Goal: Task Accomplishment & Management: Use online tool/utility

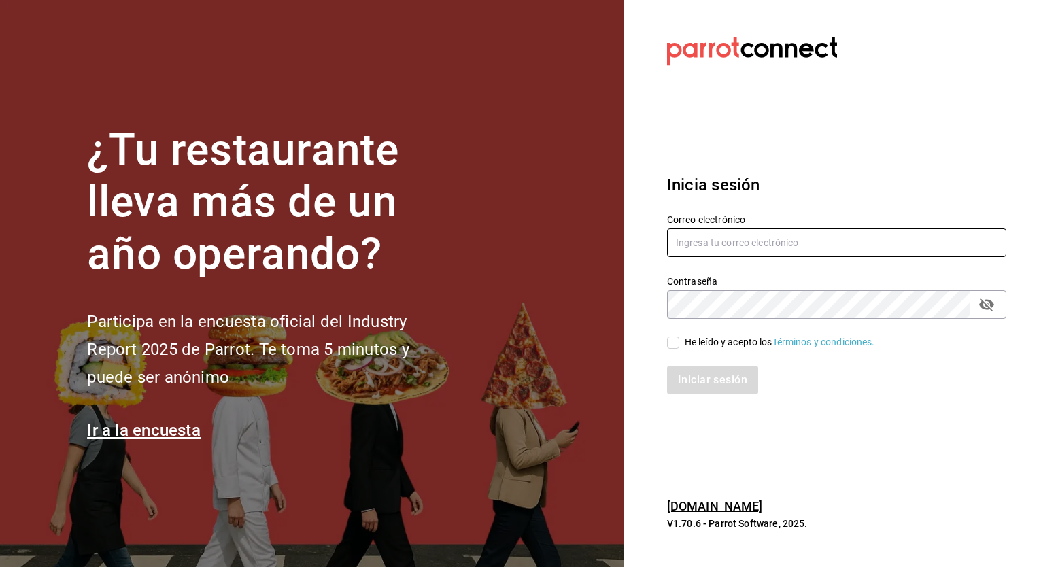
type input "[PERSON_NAME][EMAIL_ADDRESS][PERSON_NAME][DOMAIN_NAME]"
click at [675, 346] on input "He leído y acepto los Términos y condiciones." at bounding box center [673, 342] width 12 height 12
checkbox input "true"
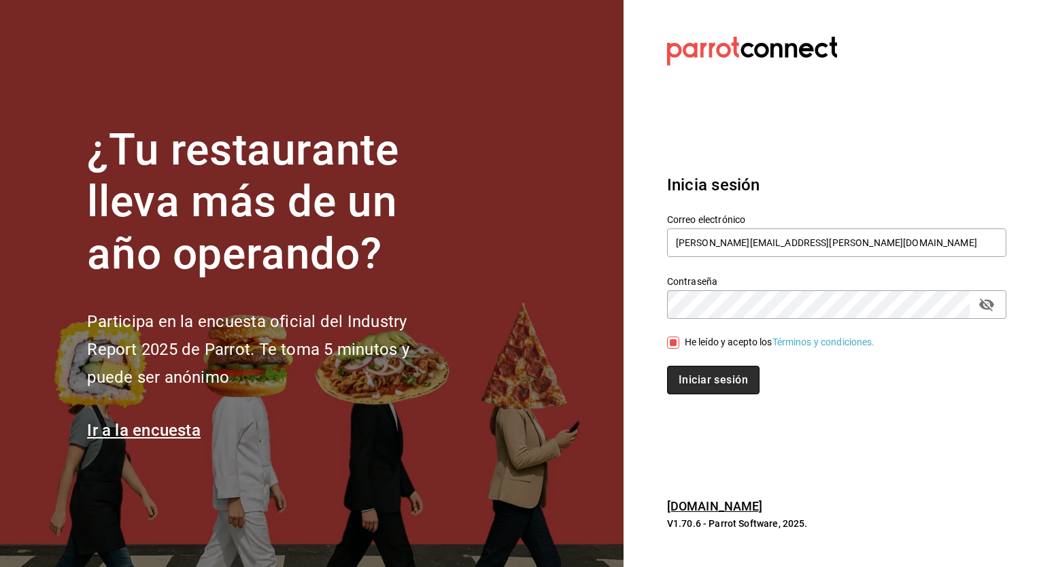
click at [696, 373] on button "Iniciar sesión" at bounding box center [713, 380] width 92 height 29
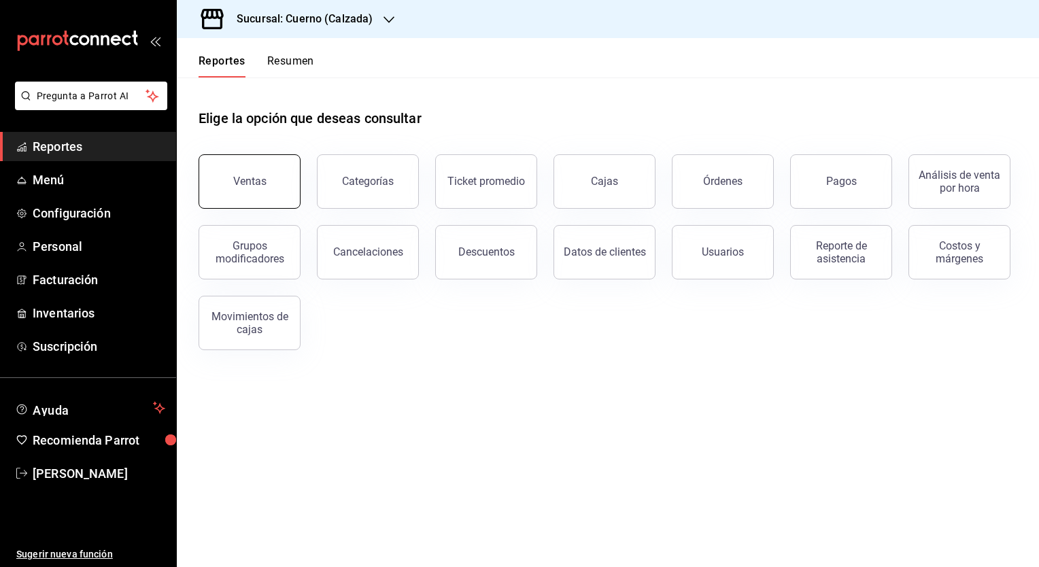
click at [251, 202] on button "Ventas" at bounding box center [250, 181] width 102 height 54
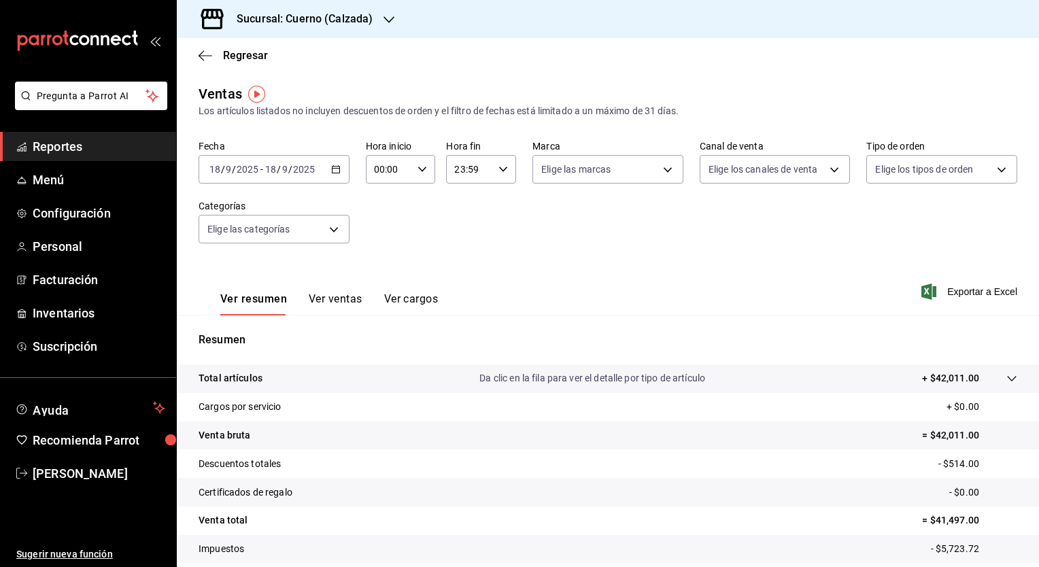
click at [333, 172] on icon "button" at bounding box center [336, 170] width 10 height 10
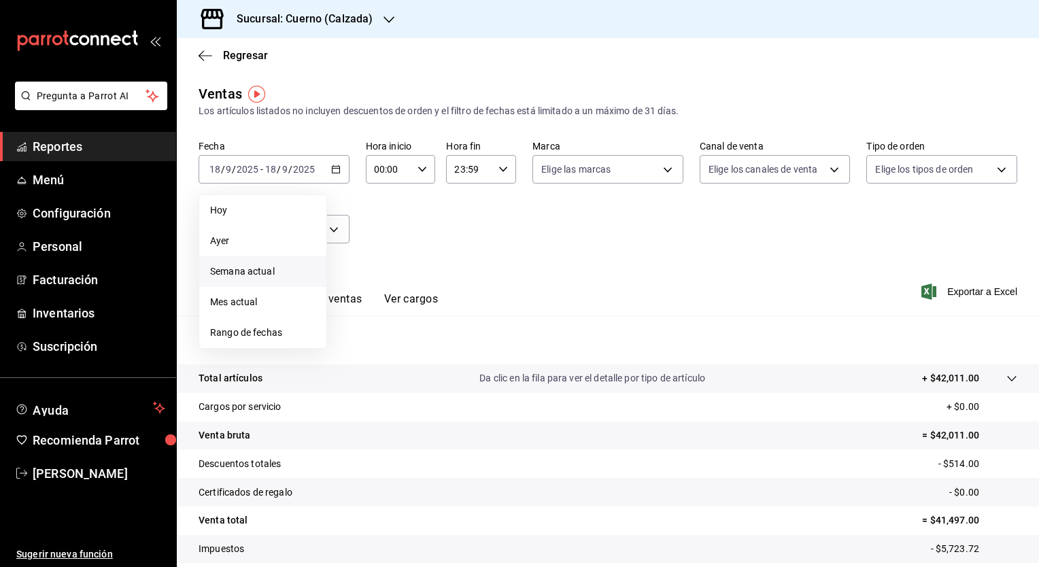
click at [259, 266] on span "Semana actual" at bounding box center [262, 271] width 105 height 14
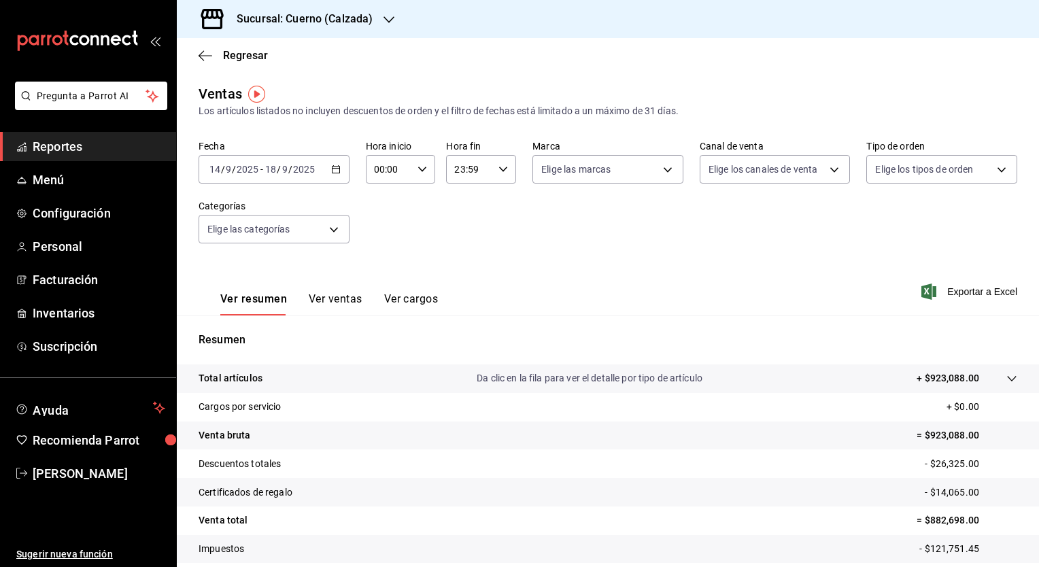
click at [337, 167] on \(Stroke\) "button" at bounding box center [336, 169] width 8 height 7
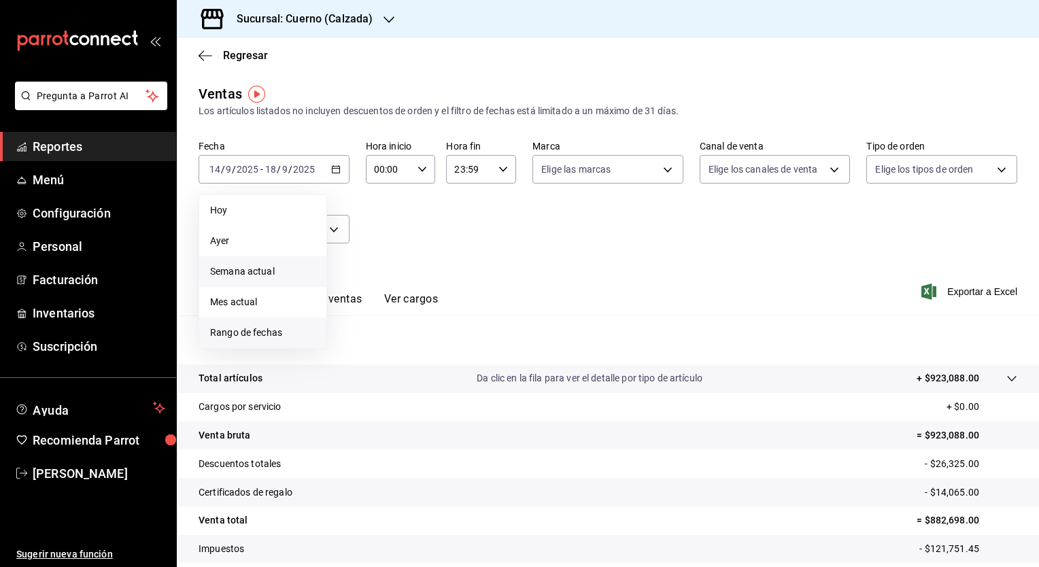
click at [251, 338] on span "Rango de fechas" at bounding box center [262, 333] width 105 height 14
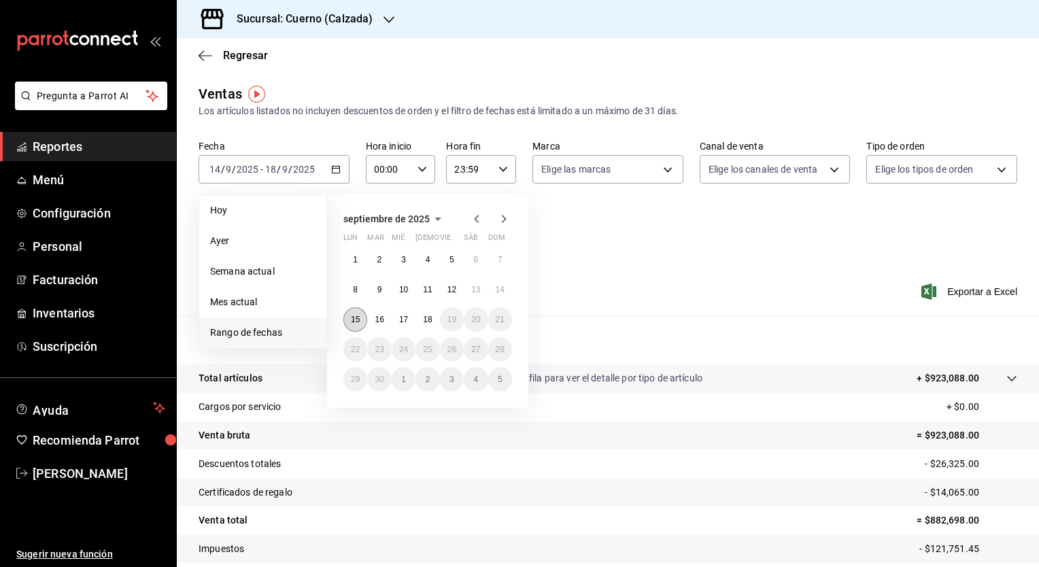
click at [345, 311] on button "15" at bounding box center [355, 319] width 24 height 24
click at [438, 321] on button "18" at bounding box center [427, 319] width 24 height 24
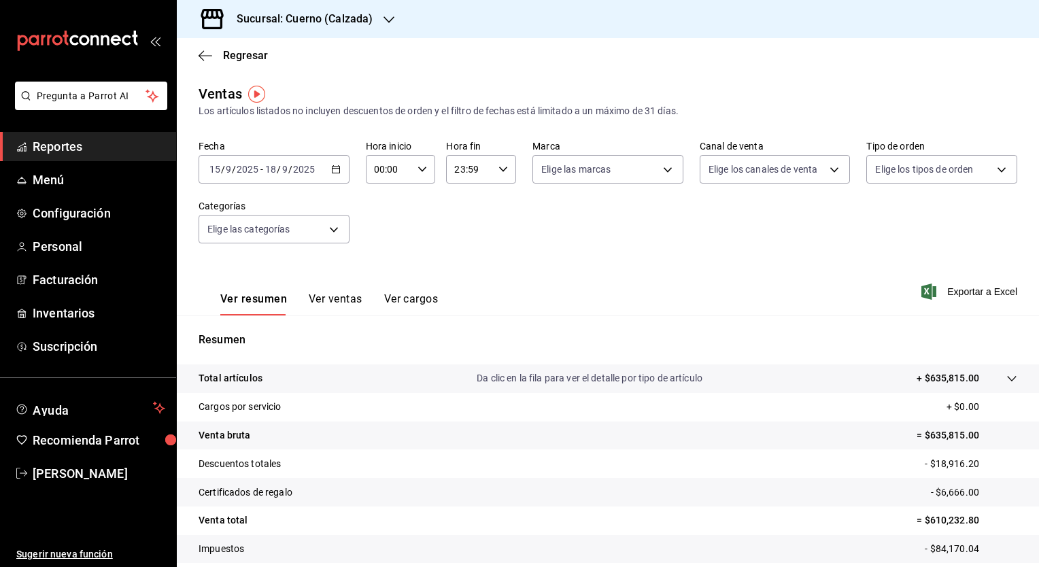
click at [337, 164] on div "[DATE] [DATE] - [DATE] [DATE]" at bounding box center [274, 169] width 151 height 29
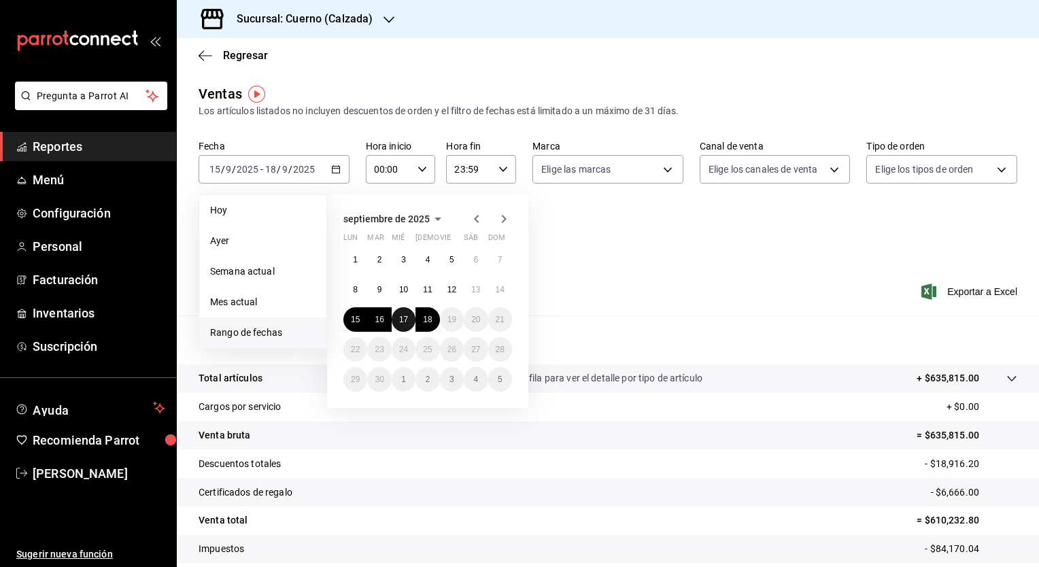
click at [402, 323] on abbr "17" at bounding box center [403, 320] width 9 height 10
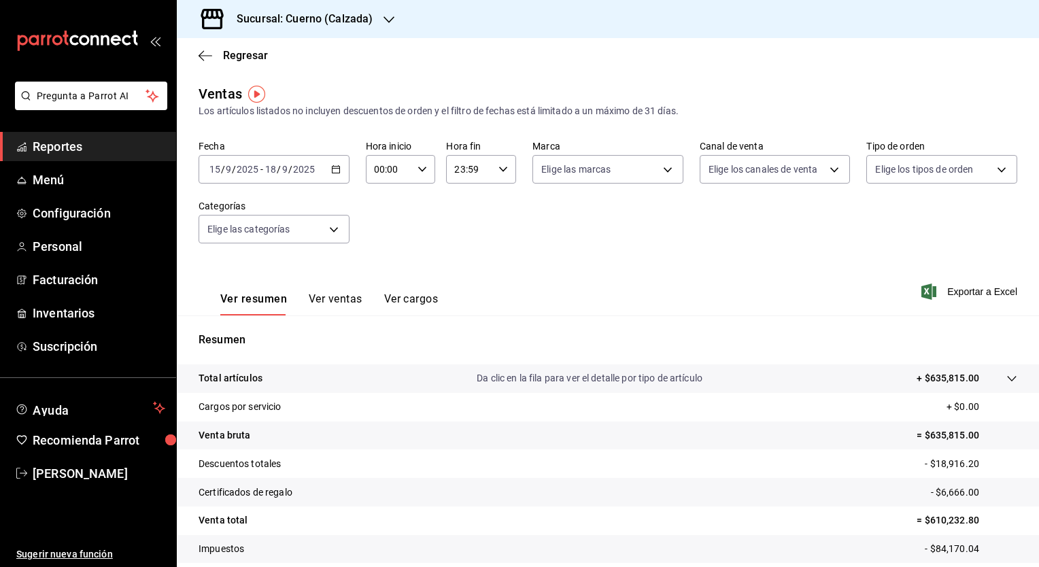
click at [331, 173] on icon "button" at bounding box center [336, 170] width 10 height 10
click at [576, 288] on div "Ver resumen Ver ventas Ver cargos Exportar a Excel" at bounding box center [608, 288] width 862 height 56
click at [411, 165] on div "00:00 Hora inicio" at bounding box center [401, 169] width 70 height 29
click at [387, 231] on button "05" at bounding box center [380, 217] width 29 height 27
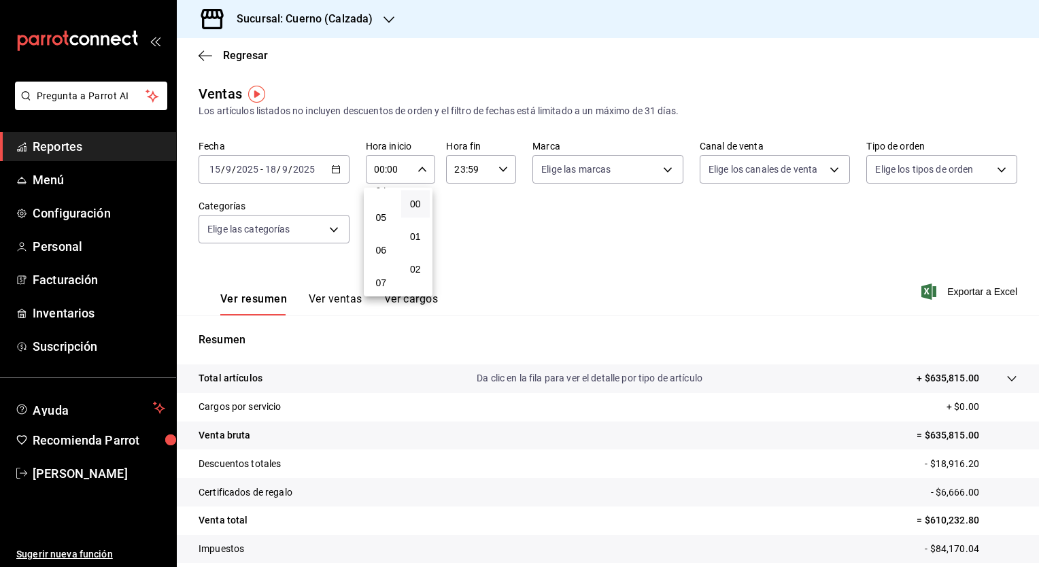
type input "05:00"
click at [474, 178] on div at bounding box center [519, 283] width 1039 height 567
click at [474, 178] on input "23:59" at bounding box center [469, 169] width 47 height 27
click at [456, 241] on button "10" at bounding box center [460, 228] width 29 height 27
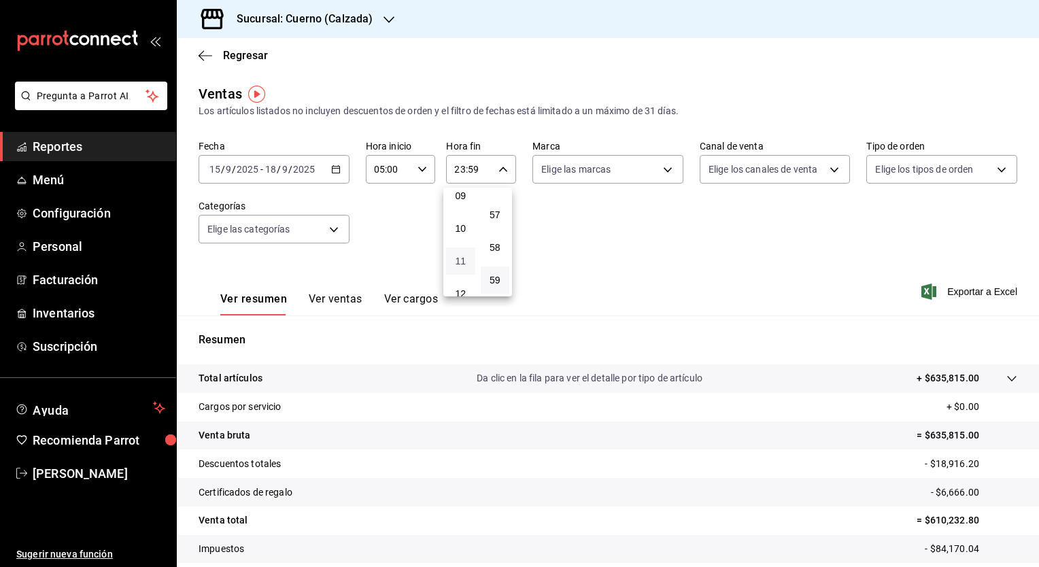
type input "10:59"
click at [505, 277] on button "59" at bounding box center [495, 279] width 29 height 27
click at [940, 294] on div at bounding box center [519, 283] width 1039 height 567
click at [940, 294] on span "Exportar a Excel" at bounding box center [970, 291] width 93 height 16
click at [374, 22] on div "Sucursal: Cuerno (Calzada)" at bounding box center [294, 19] width 212 height 38
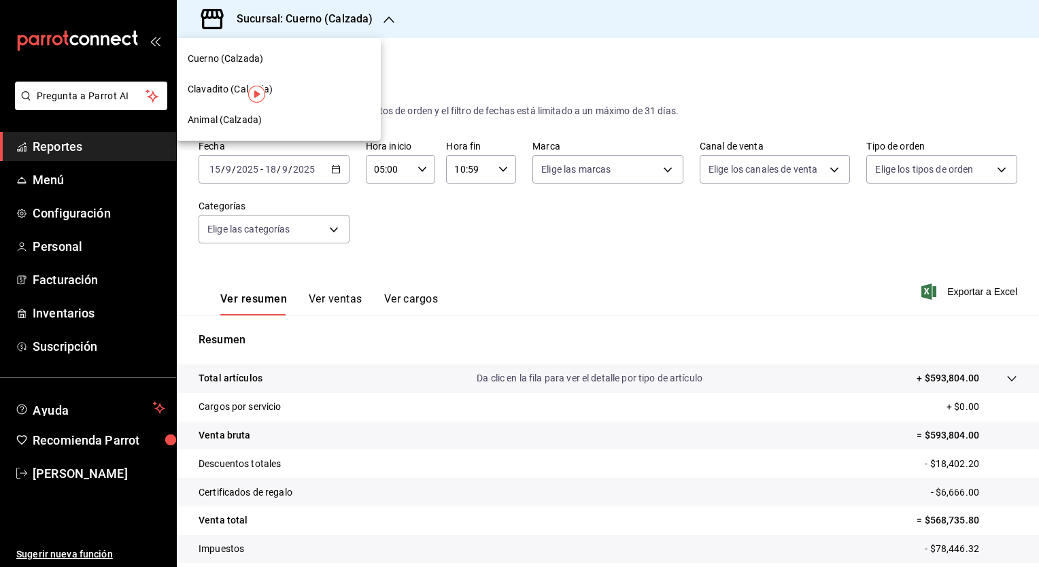
click at [300, 86] on div "Clavadito (Calzada)" at bounding box center [279, 89] width 182 height 14
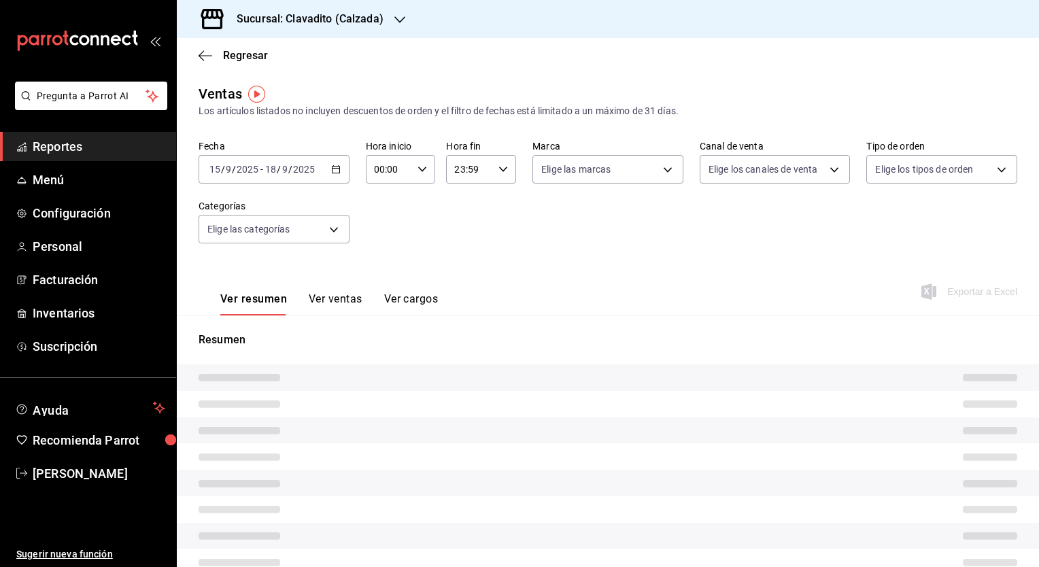
type input "05:00"
type input "10:59"
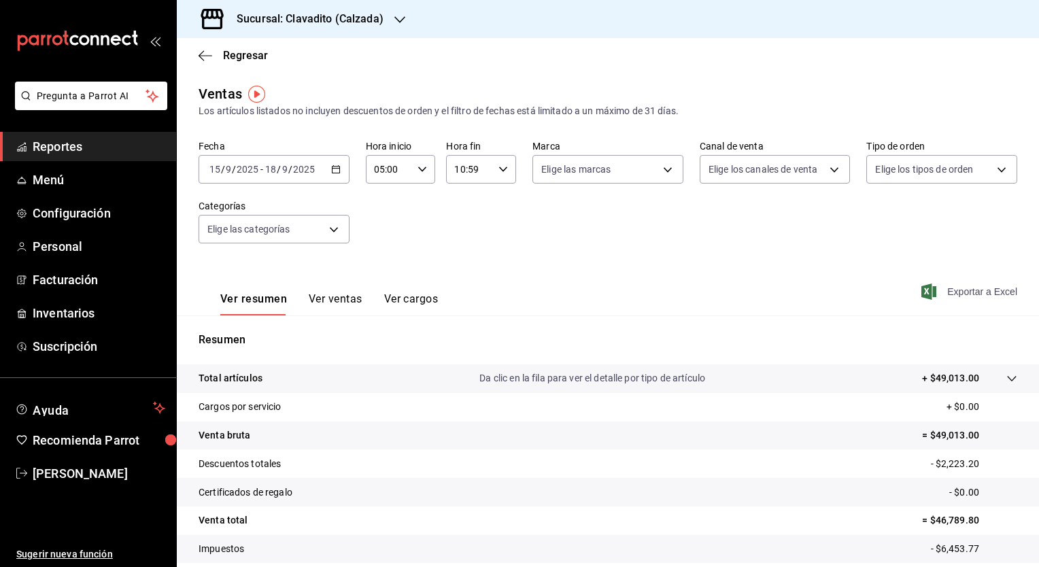
click at [982, 285] on span "Exportar a Excel" at bounding box center [970, 291] width 93 height 16
